Goal: Task Accomplishment & Management: Manage account settings

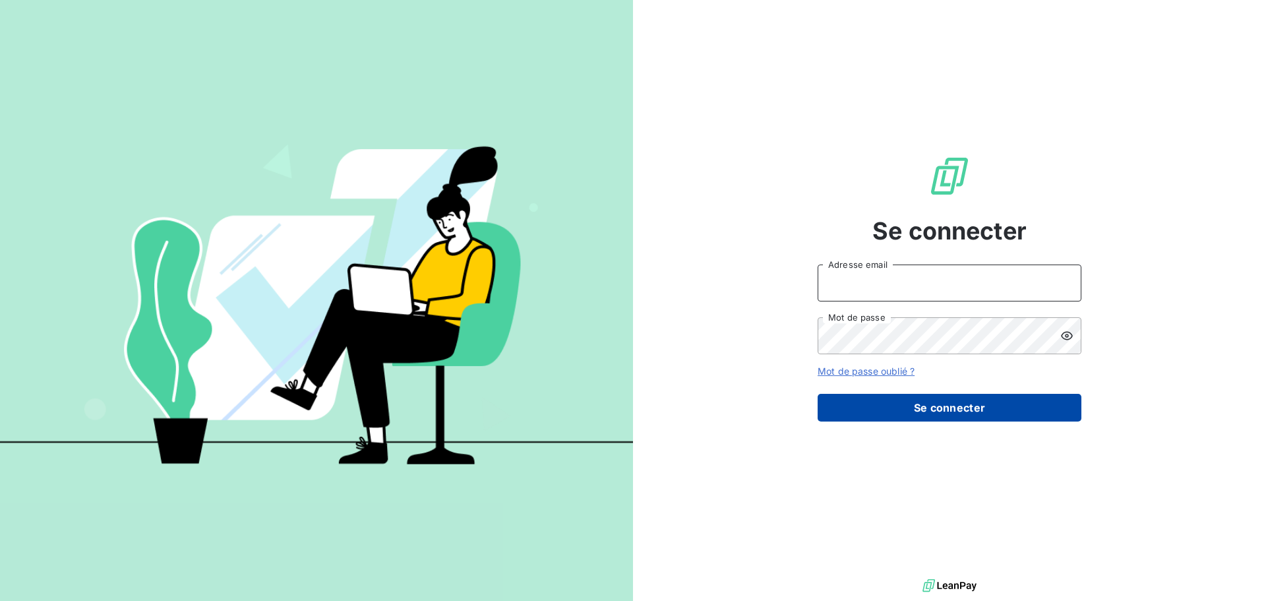
type input "[EMAIL_ADDRESS][DOMAIN_NAME]"
click at [963, 408] on button "Se connecter" at bounding box center [950, 408] width 264 height 28
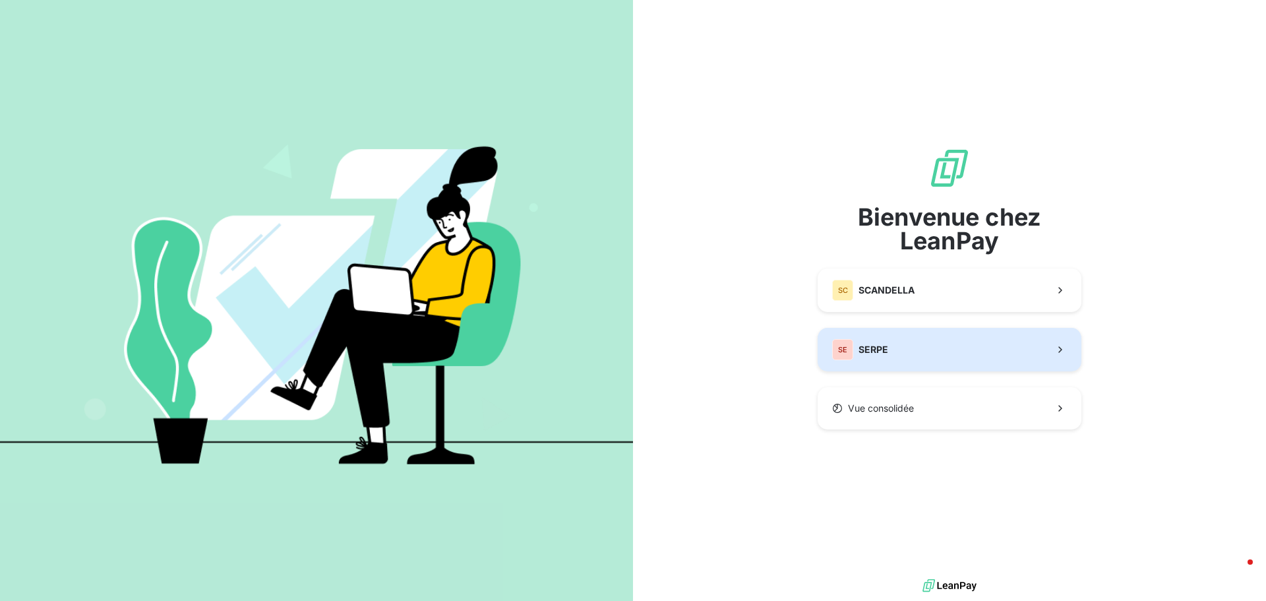
click at [919, 351] on button "SE SERPE" at bounding box center [950, 350] width 264 height 44
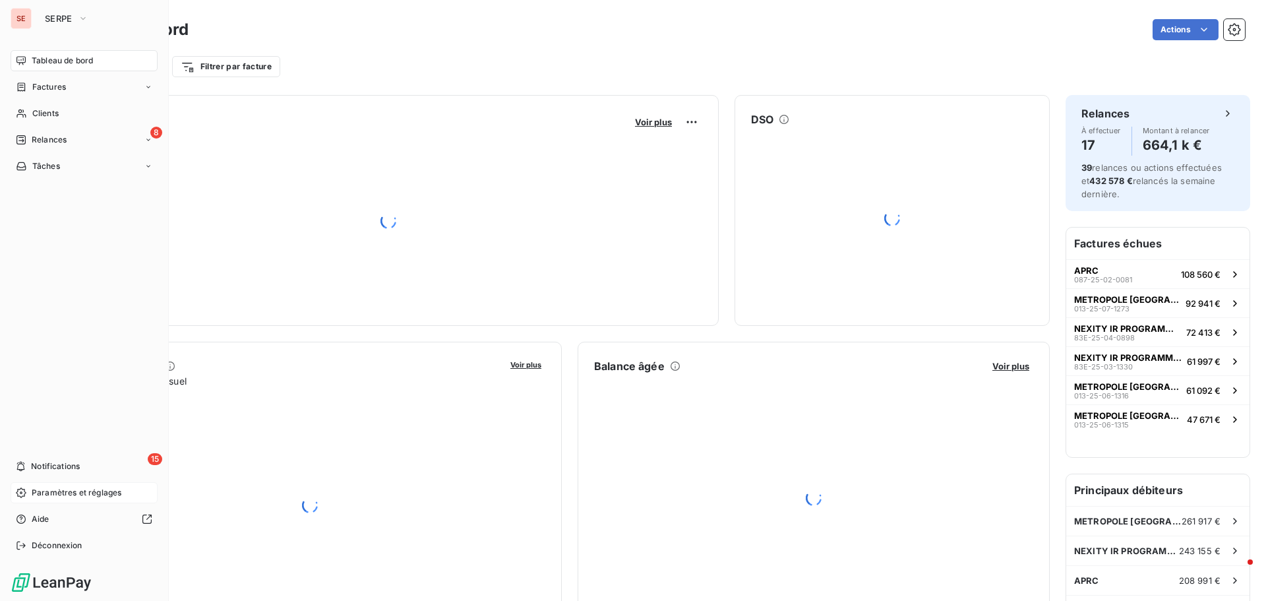
click at [75, 496] on span "Paramètres et réglages" at bounding box center [77, 493] width 90 height 12
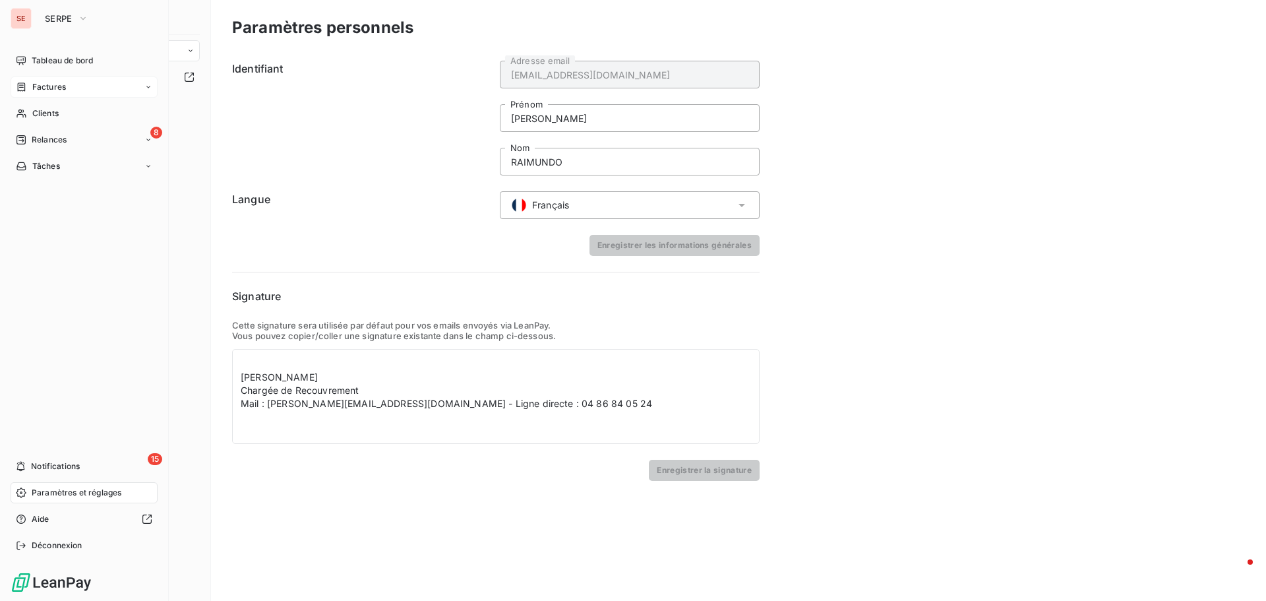
click at [83, 92] on div "Factures" at bounding box center [84, 87] width 147 height 21
click at [71, 168] on div "Clients" at bounding box center [84, 166] width 147 height 21
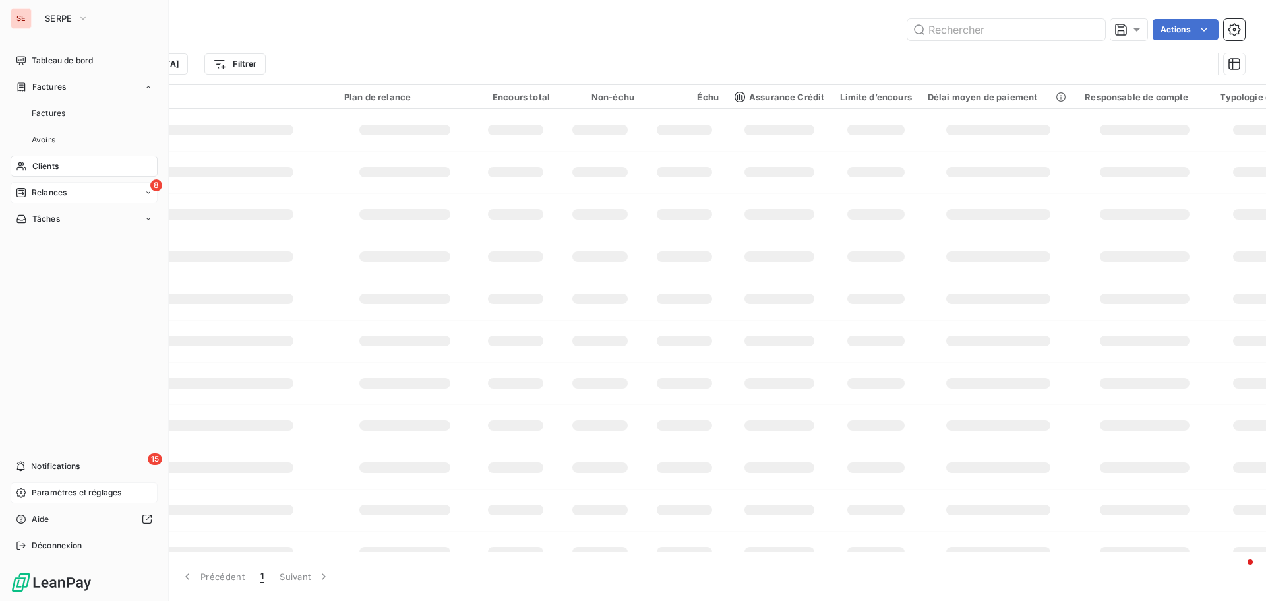
click at [64, 191] on span "Relances" at bounding box center [49, 193] width 35 height 12
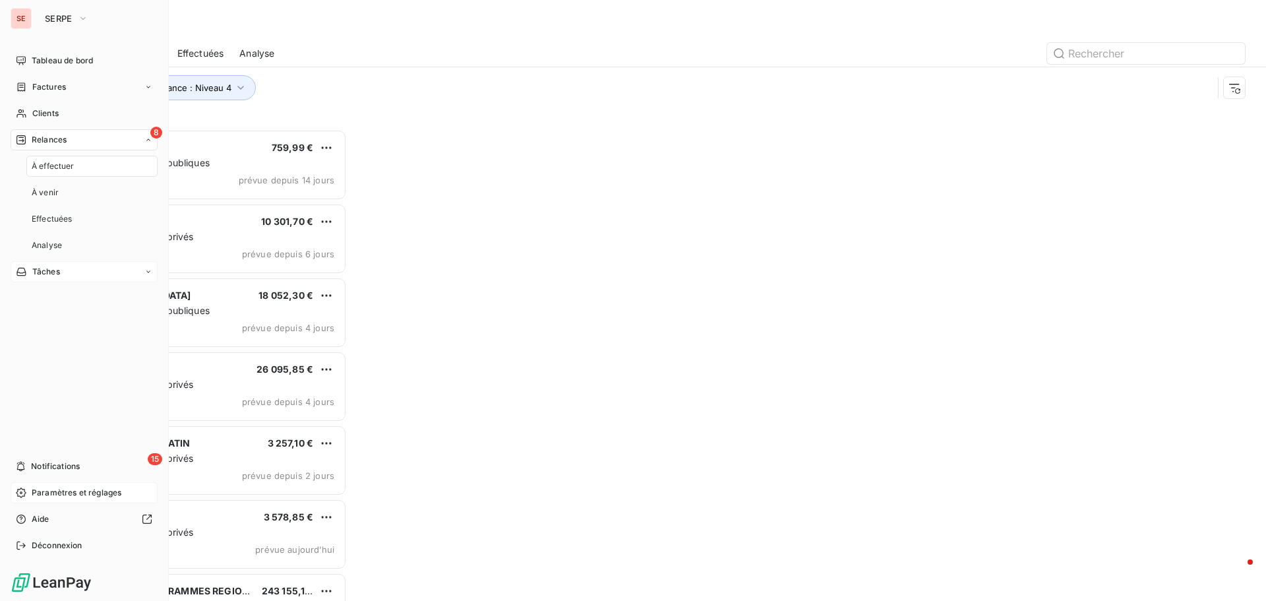
scroll to position [462, 274]
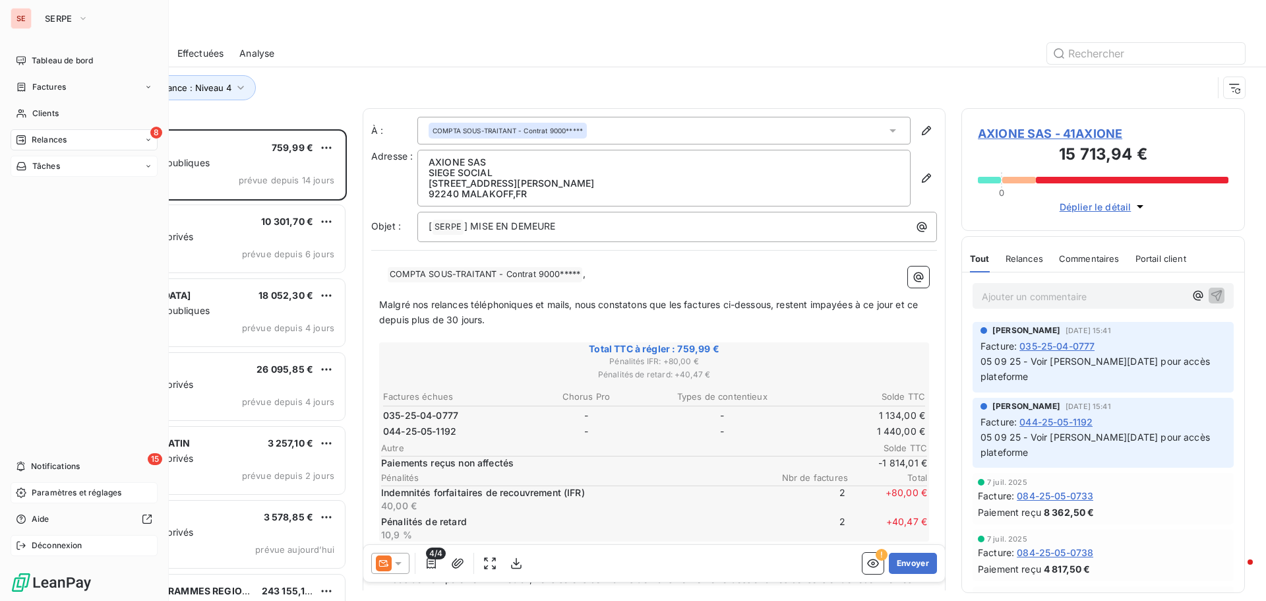
click at [53, 547] on span "Déconnexion" at bounding box center [57, 545] width 51 height 12
